Goal: Transaction & Acquisition: Purchase product/service

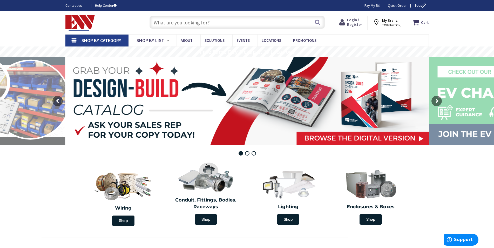
click at [352, 24] on span "Login / Register" at bounding box center [354, 22] width 15 height 10
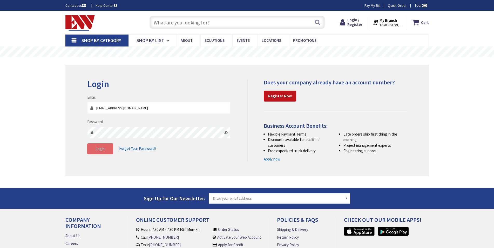
type input "[EMAIL_ADDRESS][DOMAIN_NAME]"
click at [99, 150] on span "Login" at bounding box center [100, 148] width 9 height 5
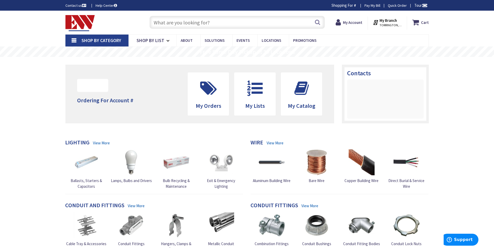
click at [217, 21] on input "text" at bounding box center [237, 22] width 175 height 13
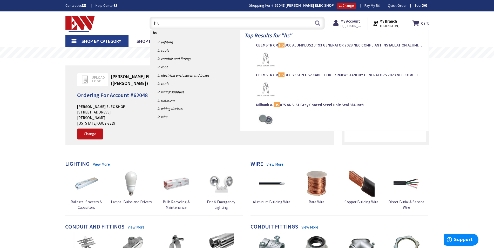
type input "h"
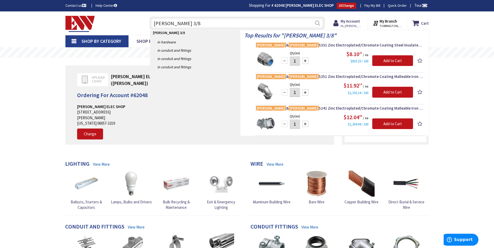
type input "thomas betts 3/8"
click at [317, 23] on button "Search" at bounding box center [317, 23] width 7 height 12
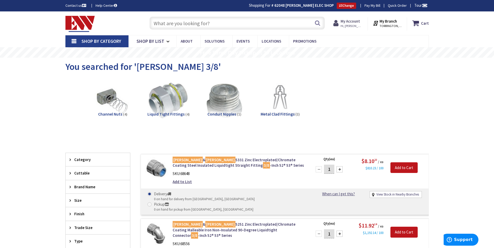
click at [353, 25] on span "Hi, Jeffrey" at bounding box center [352, 26] width 22 height 4
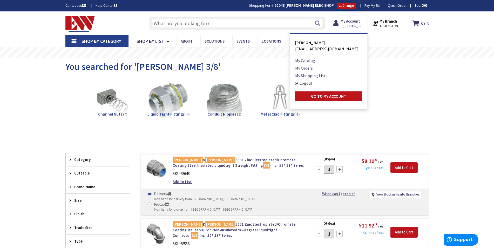
click at [309, 81] on link "Logout" at bounding box center [303, 83] width 17 height 6
